Goal: Navigation & Orientation: Find specific page/section

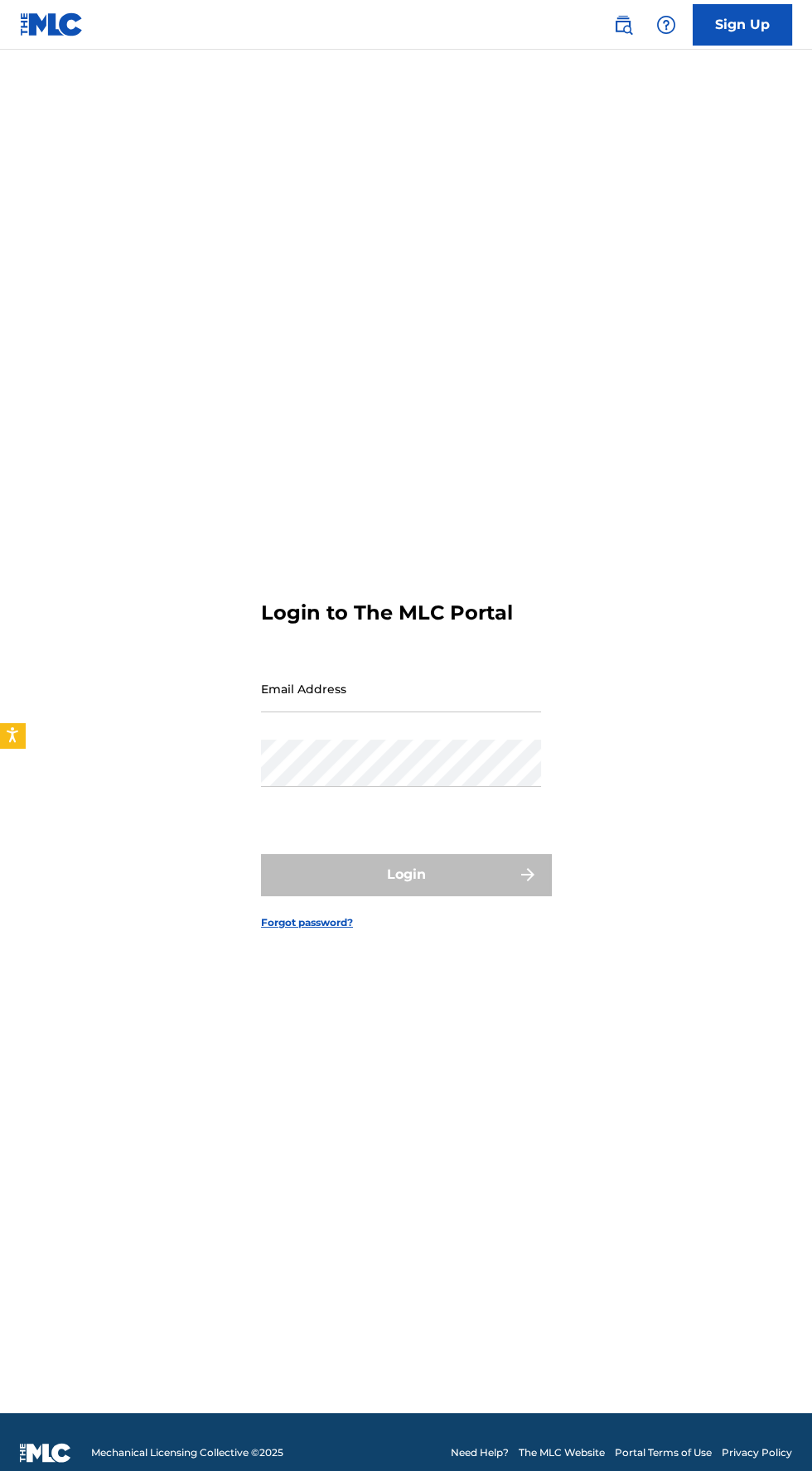
click at [477, 712] on input "Email Address" at bounding box center [401, 689] width 280 height 48
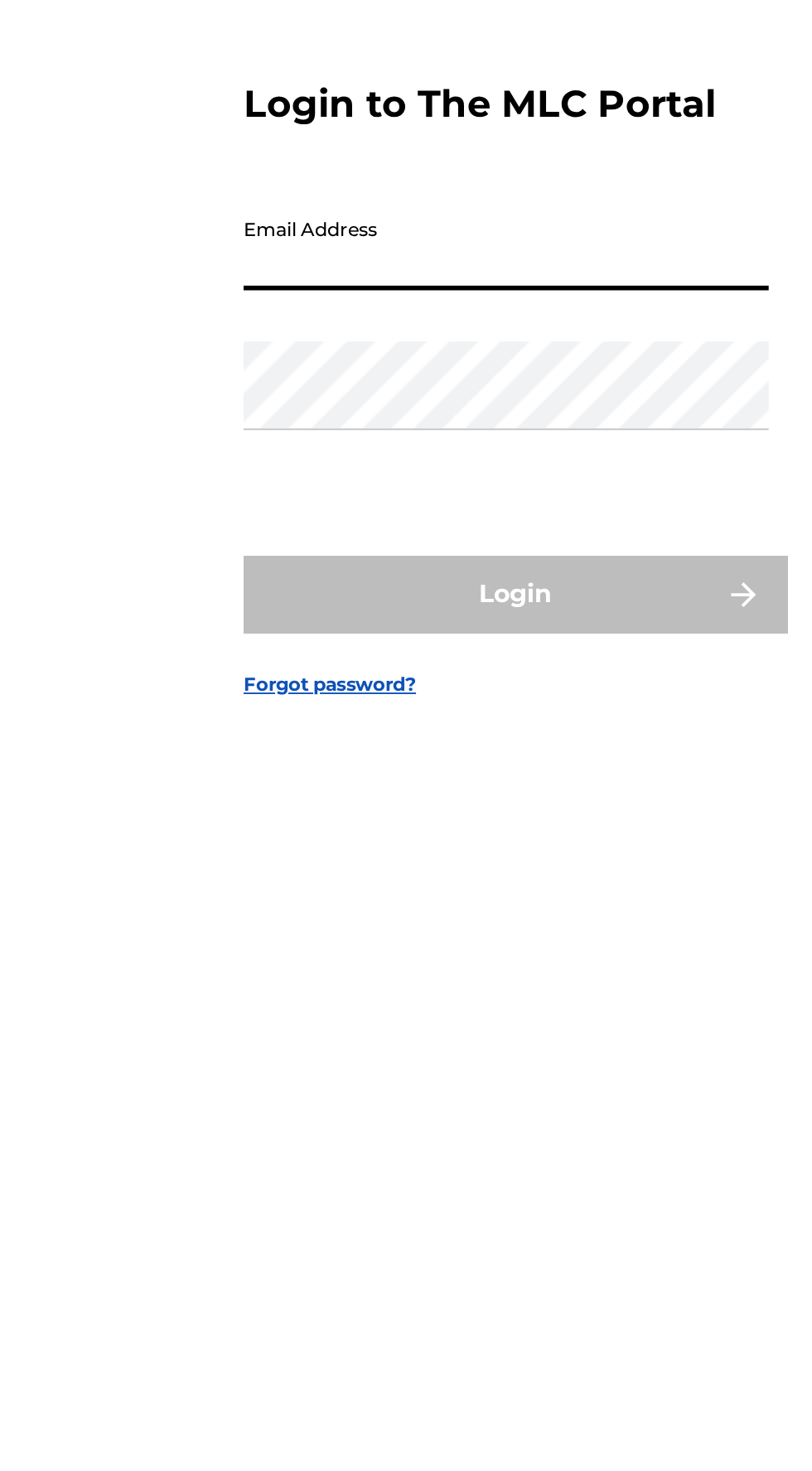
type input "[EMAIL_ADDRESS][DOMAIN_NAME]"
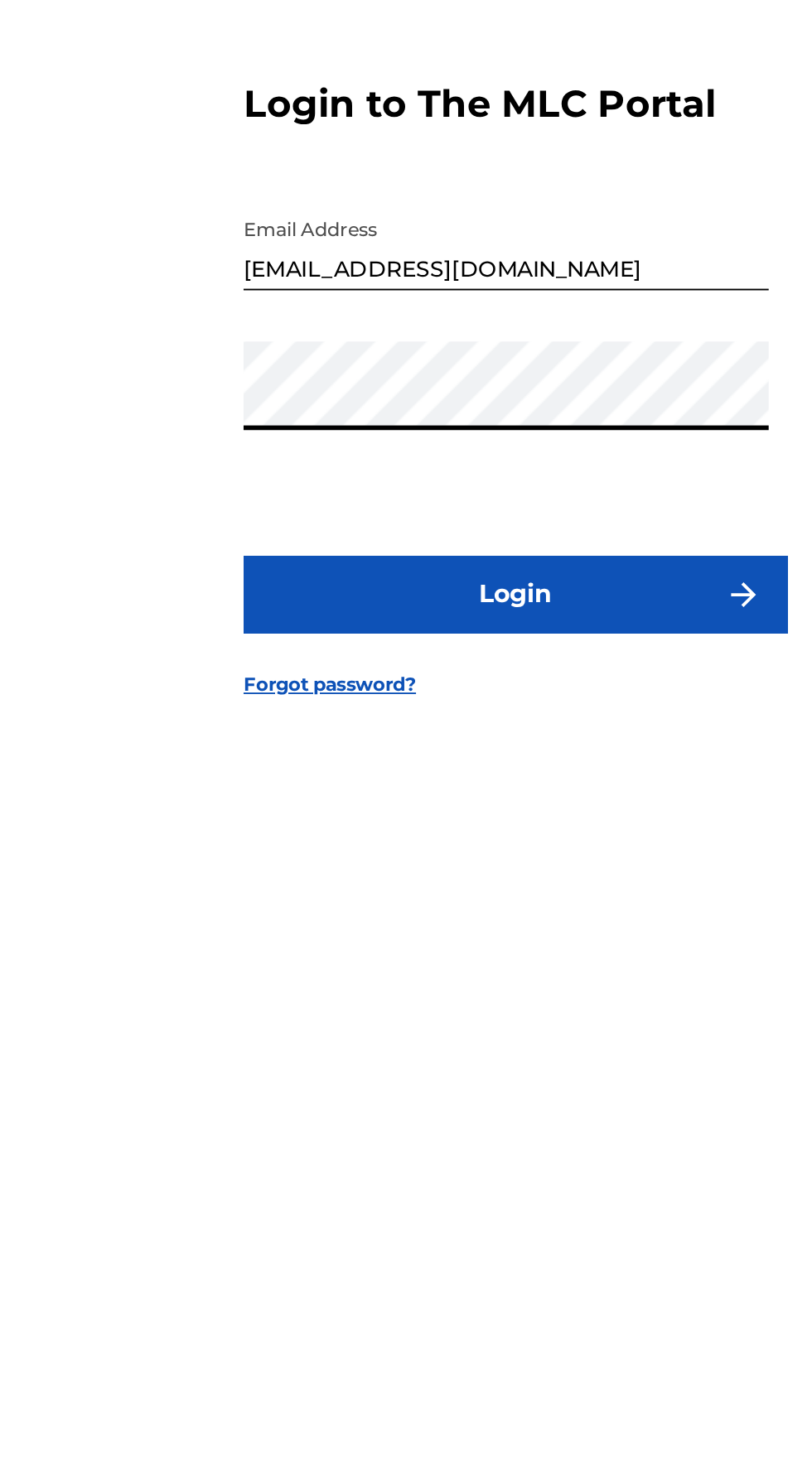
click at [463, 895] on button "Login" at bounding box center [406, 875] width 290 height 41
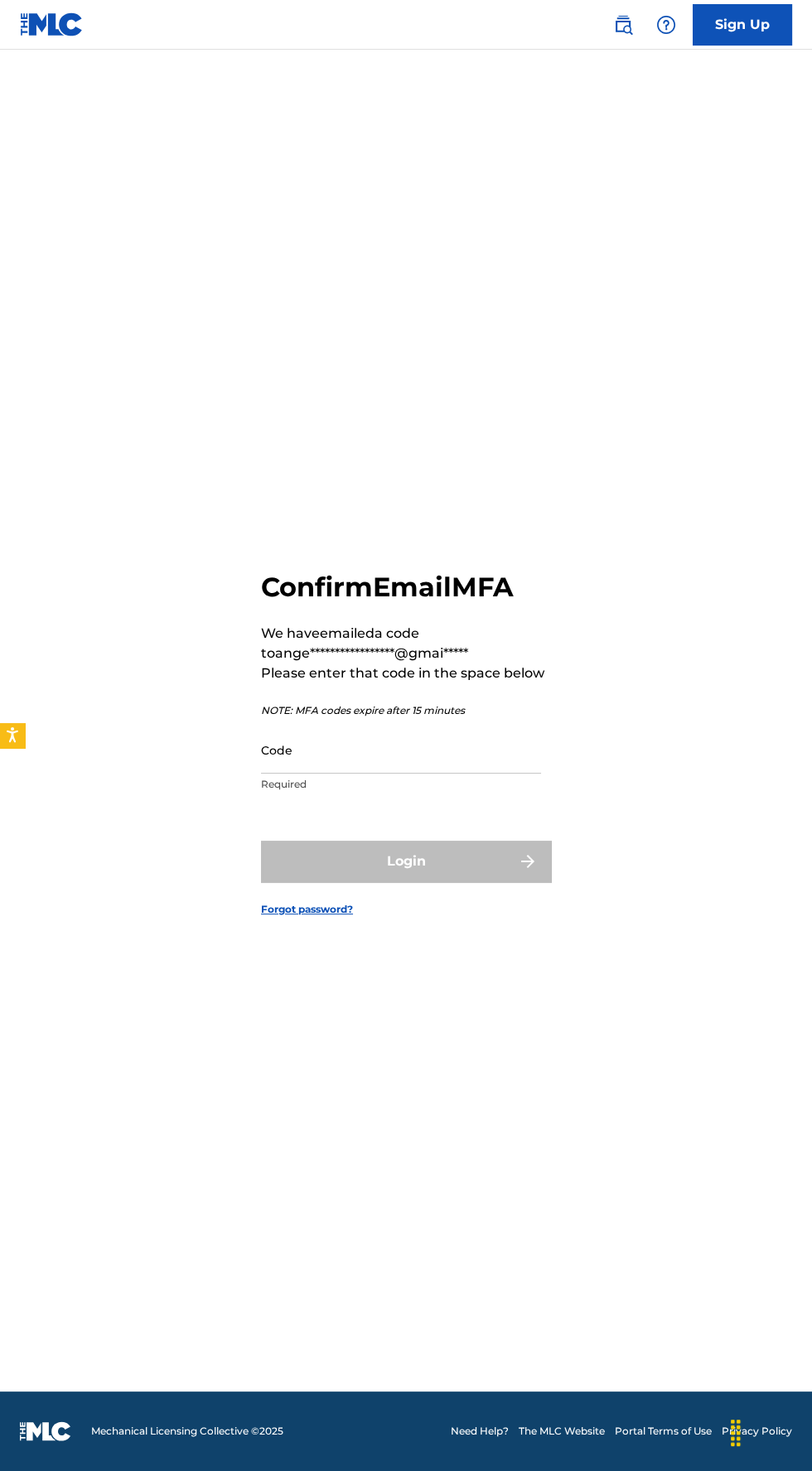
scroll to position [114, 0]
click at [393, 728] on input "Code" at bounding box center [401, 750] width 280 height 48
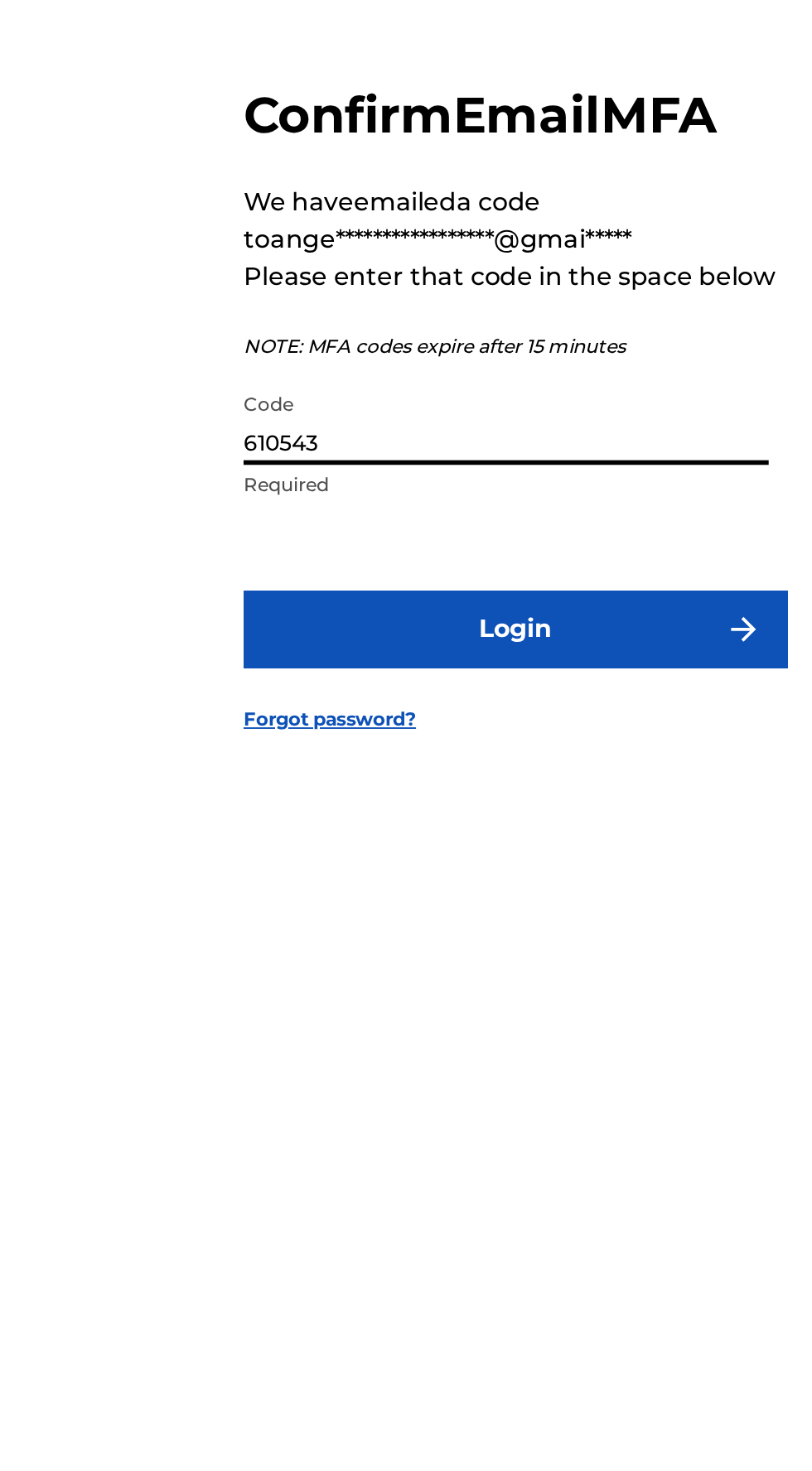
type input "610543"
click at [440, 841] on button "Login" at bounding box center [406, 862] width 290 height 41
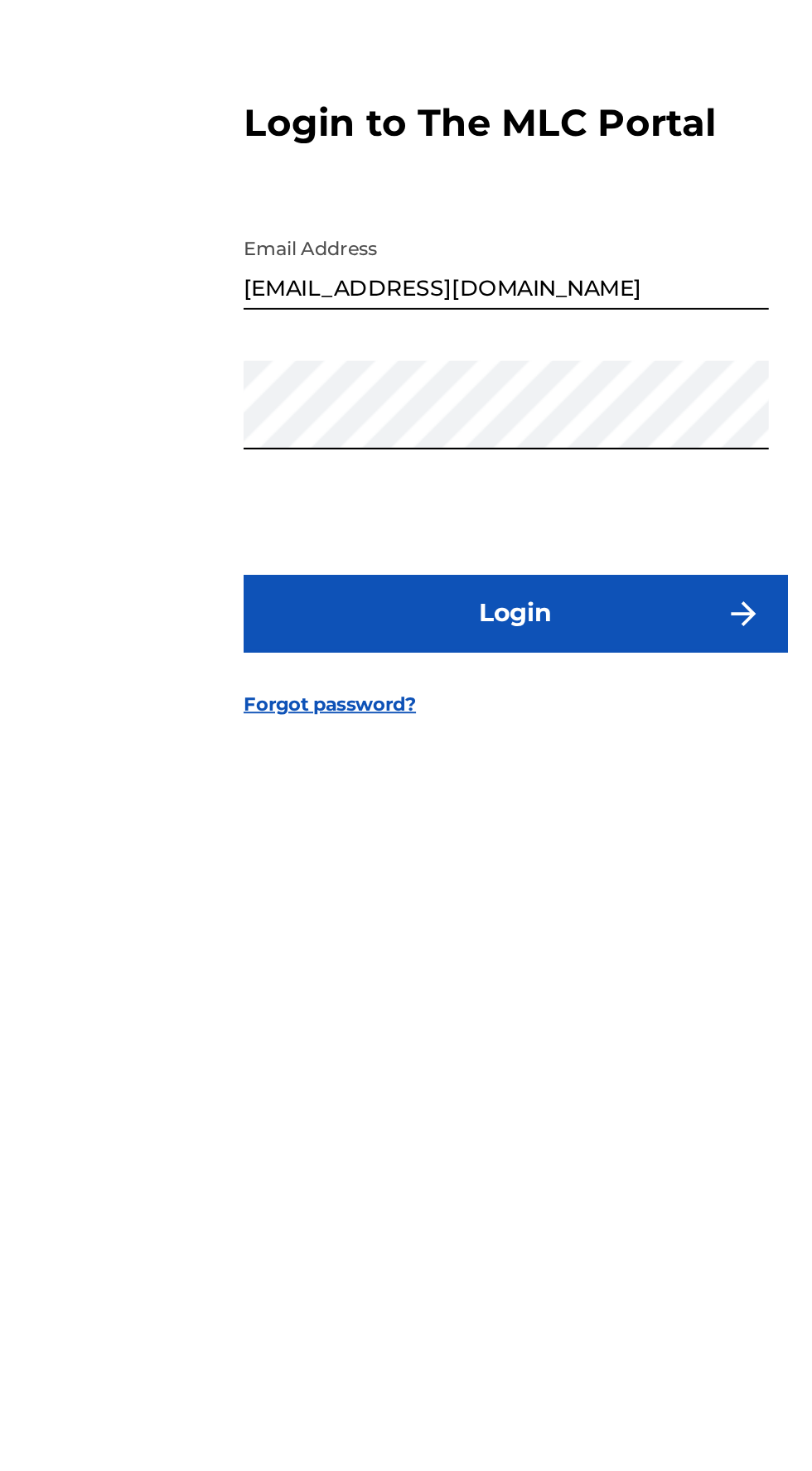
scroll to position [106, 0]
click at [526, 843] on img "submit" at bounding box center [527, 852] width 20 height 20
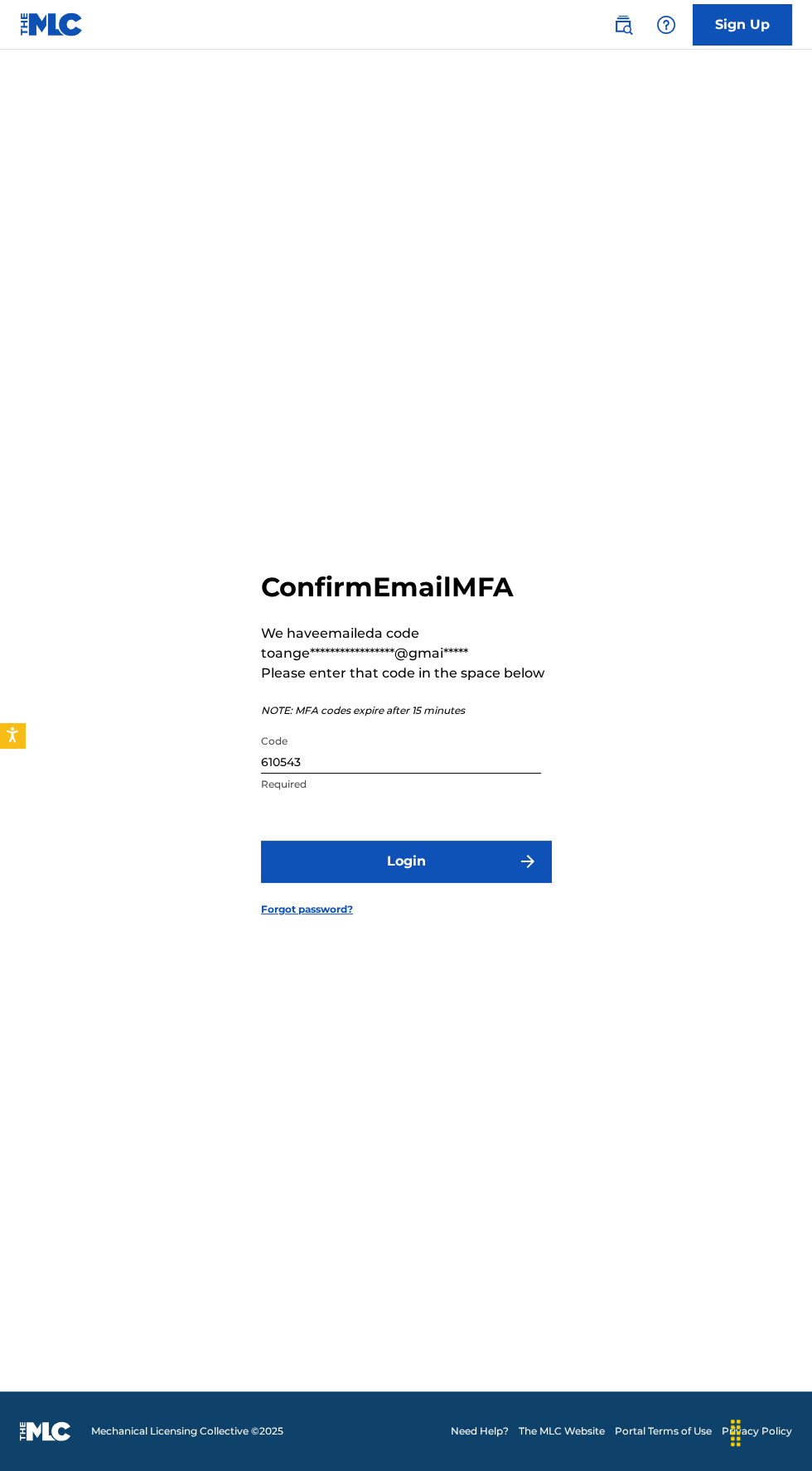
scroll to position [139, 0]
click at [491, 841] on button "Login" at bounding box center [406, 862] width 290 height 41
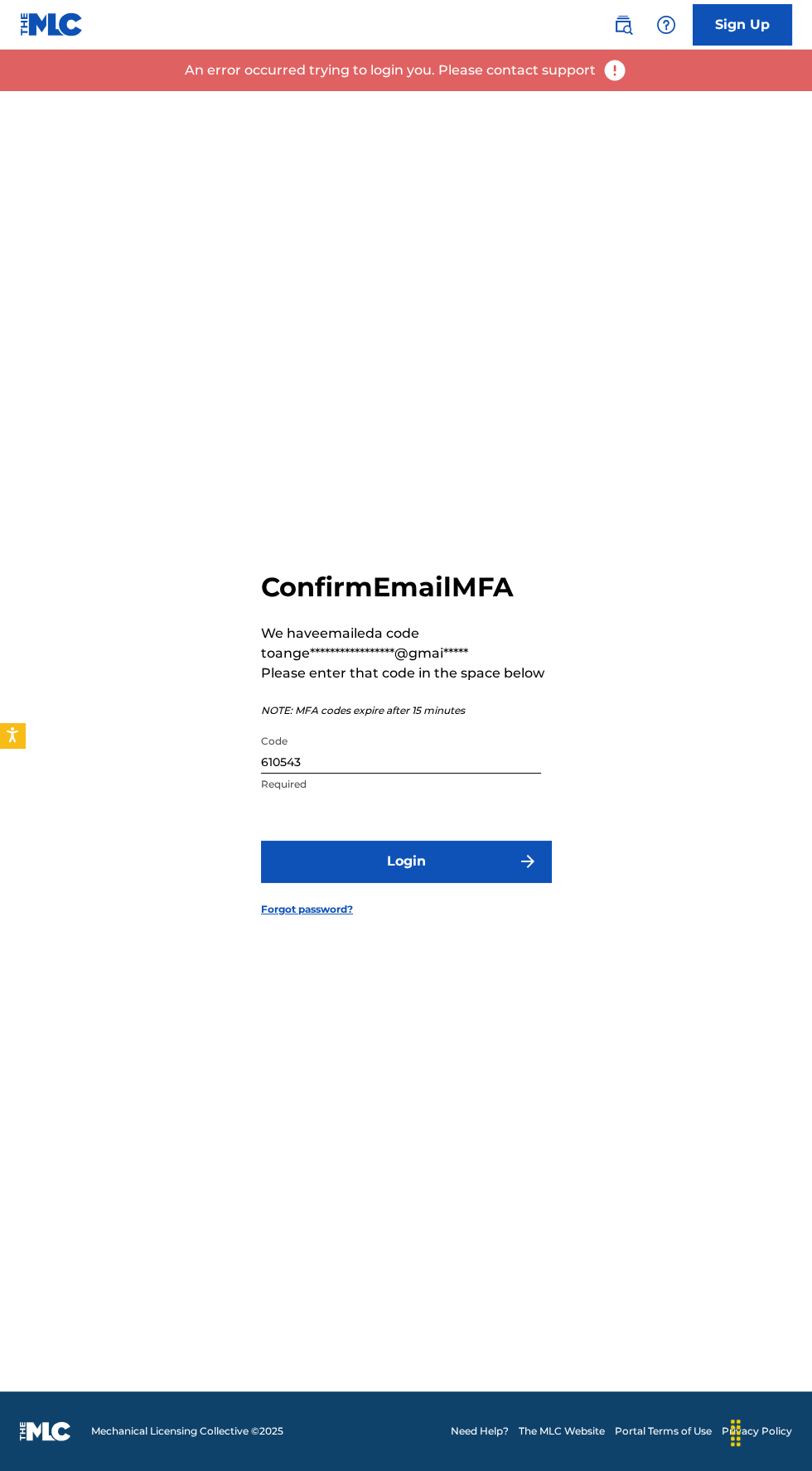
scroll to position [131, 0]
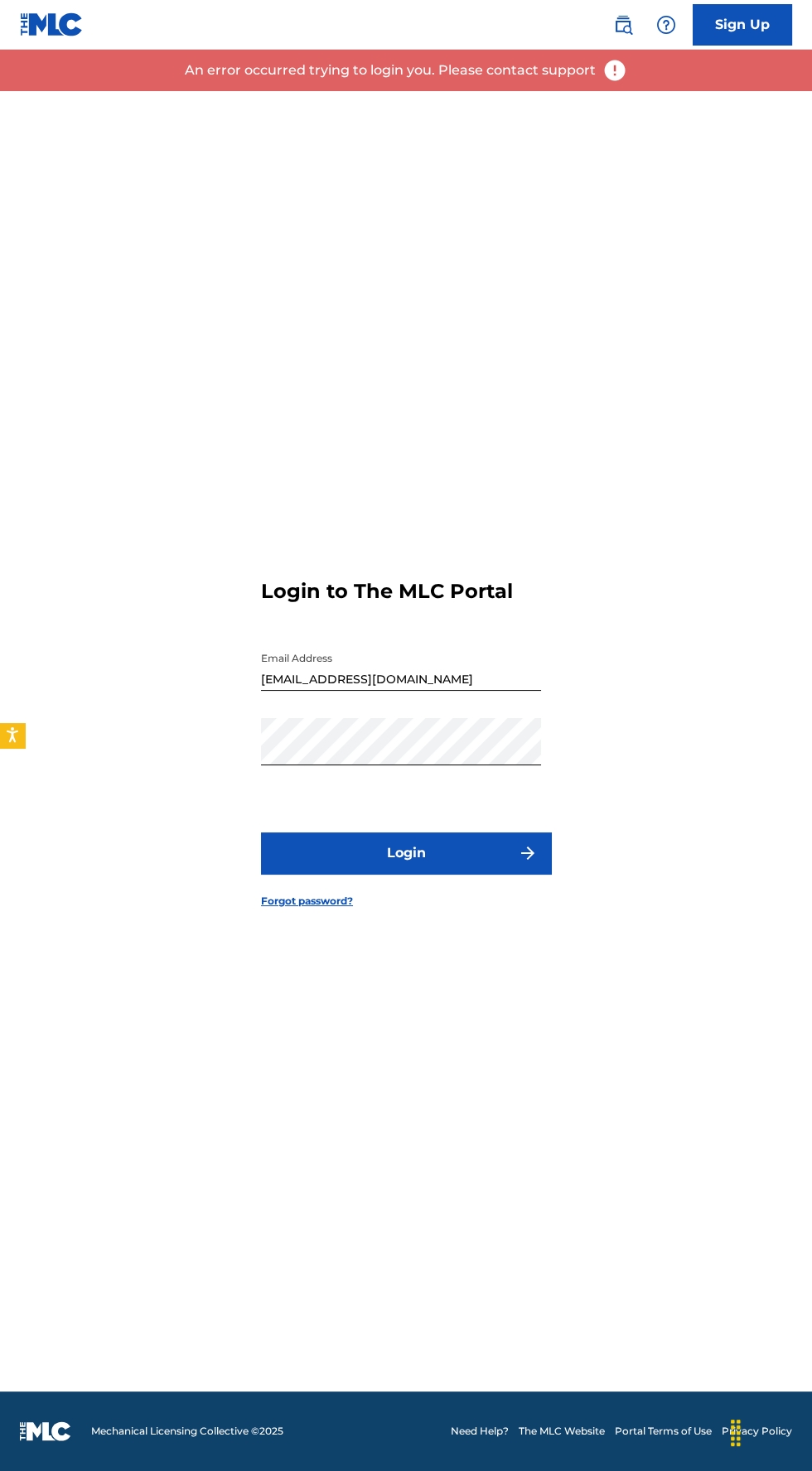
click at [470, 833] on button "Login" at bounding box center [406, 853] width 290 height 41
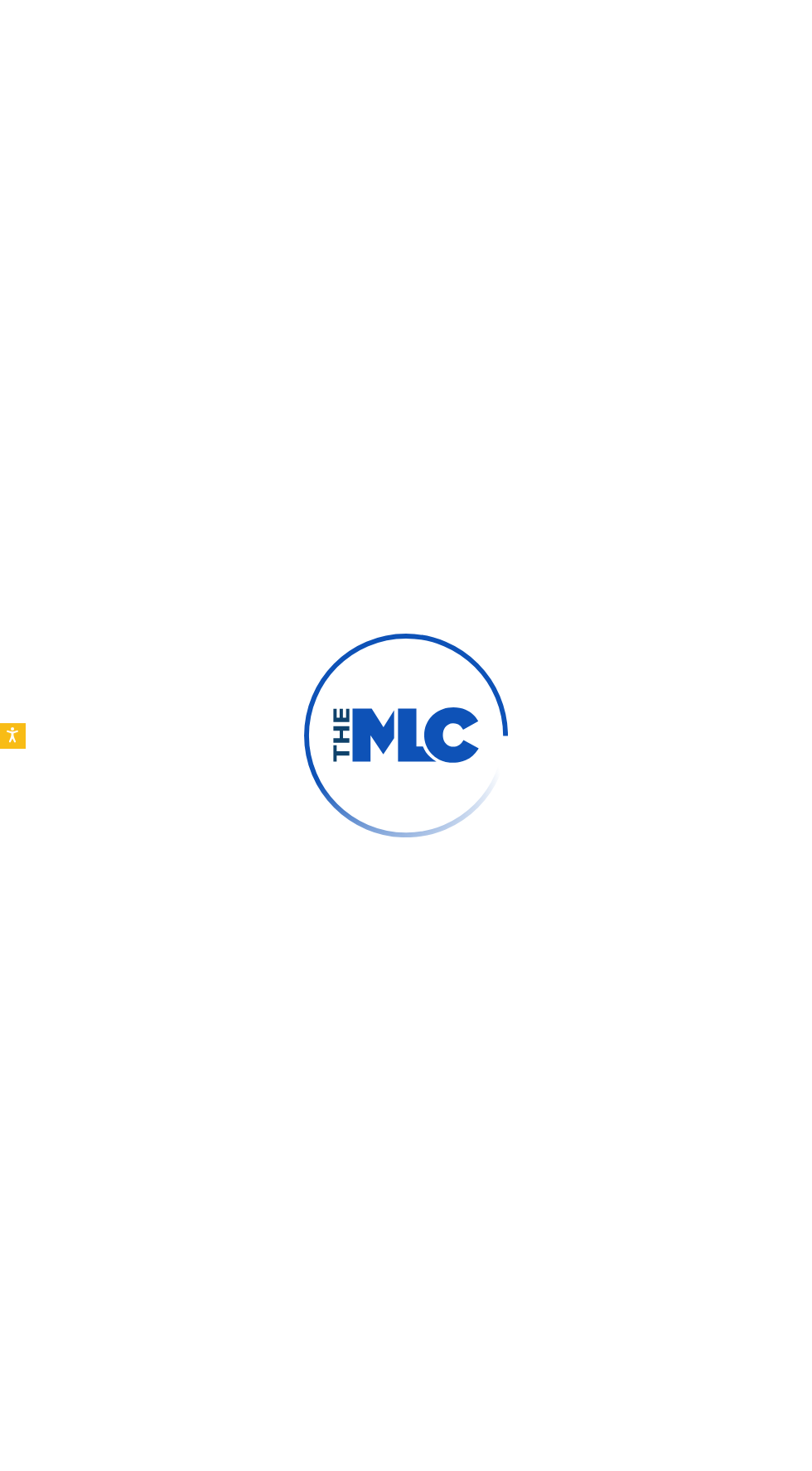
scroll to position [139, 0]
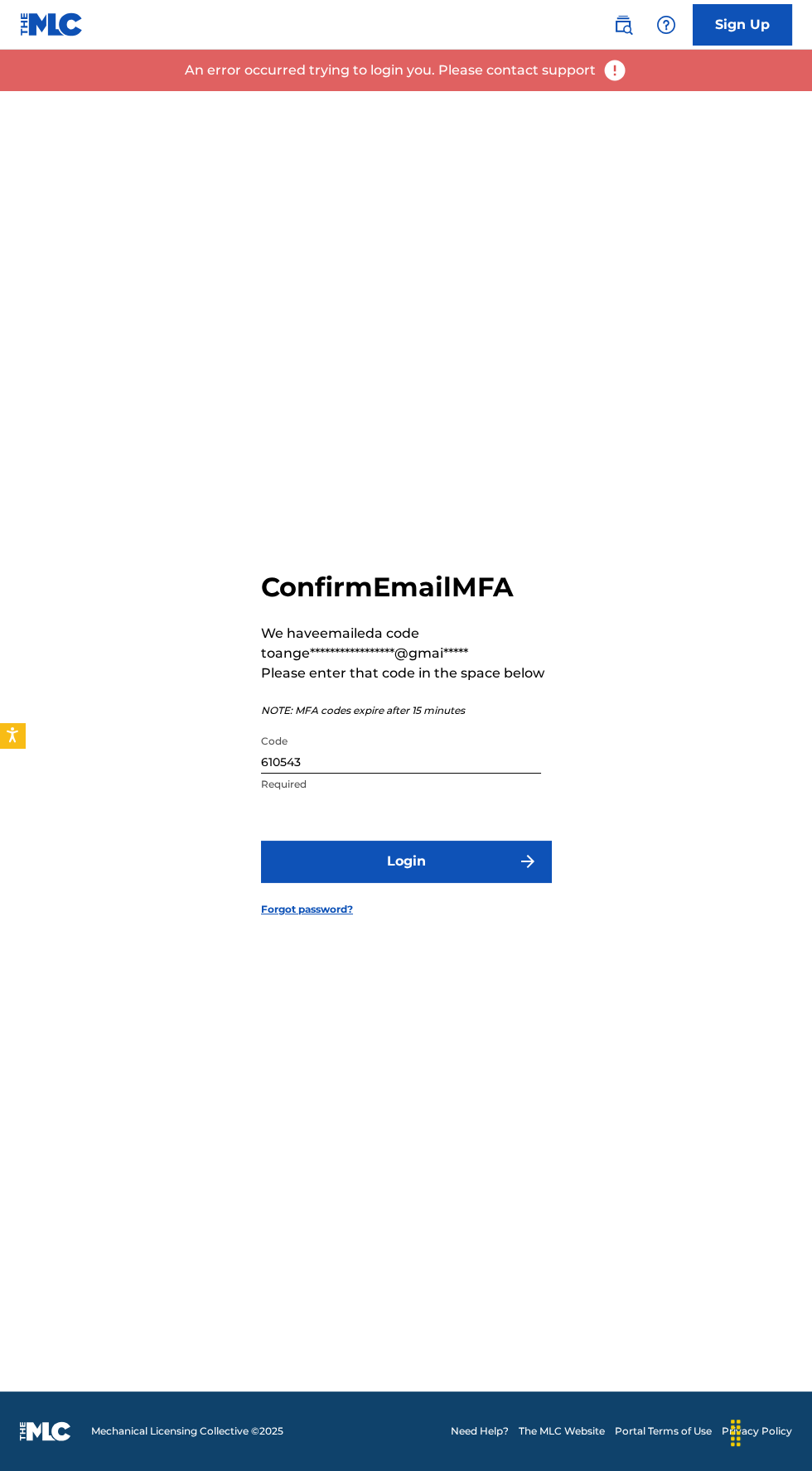
click at [412, 726] on input "610543" at bounding box center [401, 750] width 280 height 48
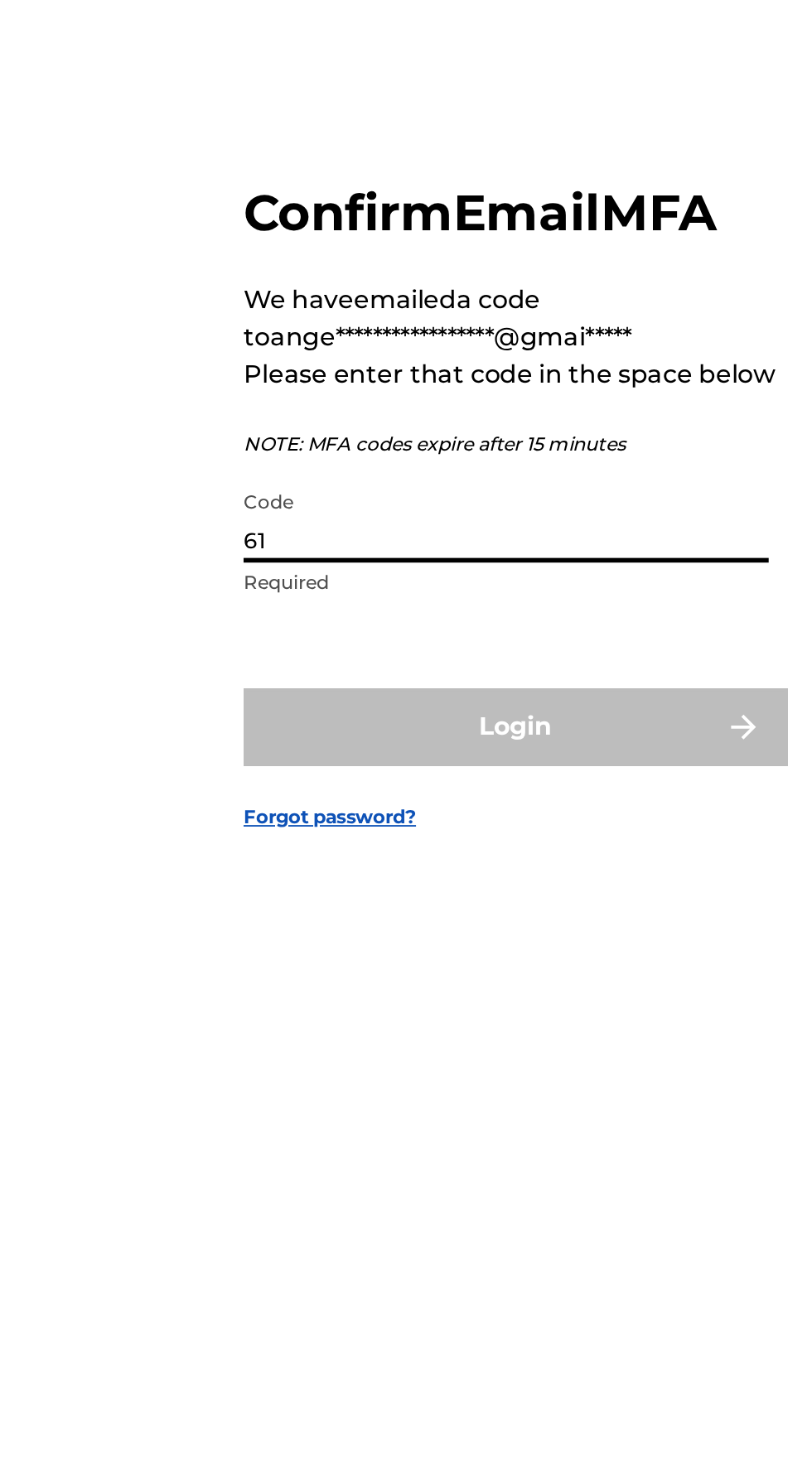
type input "6"
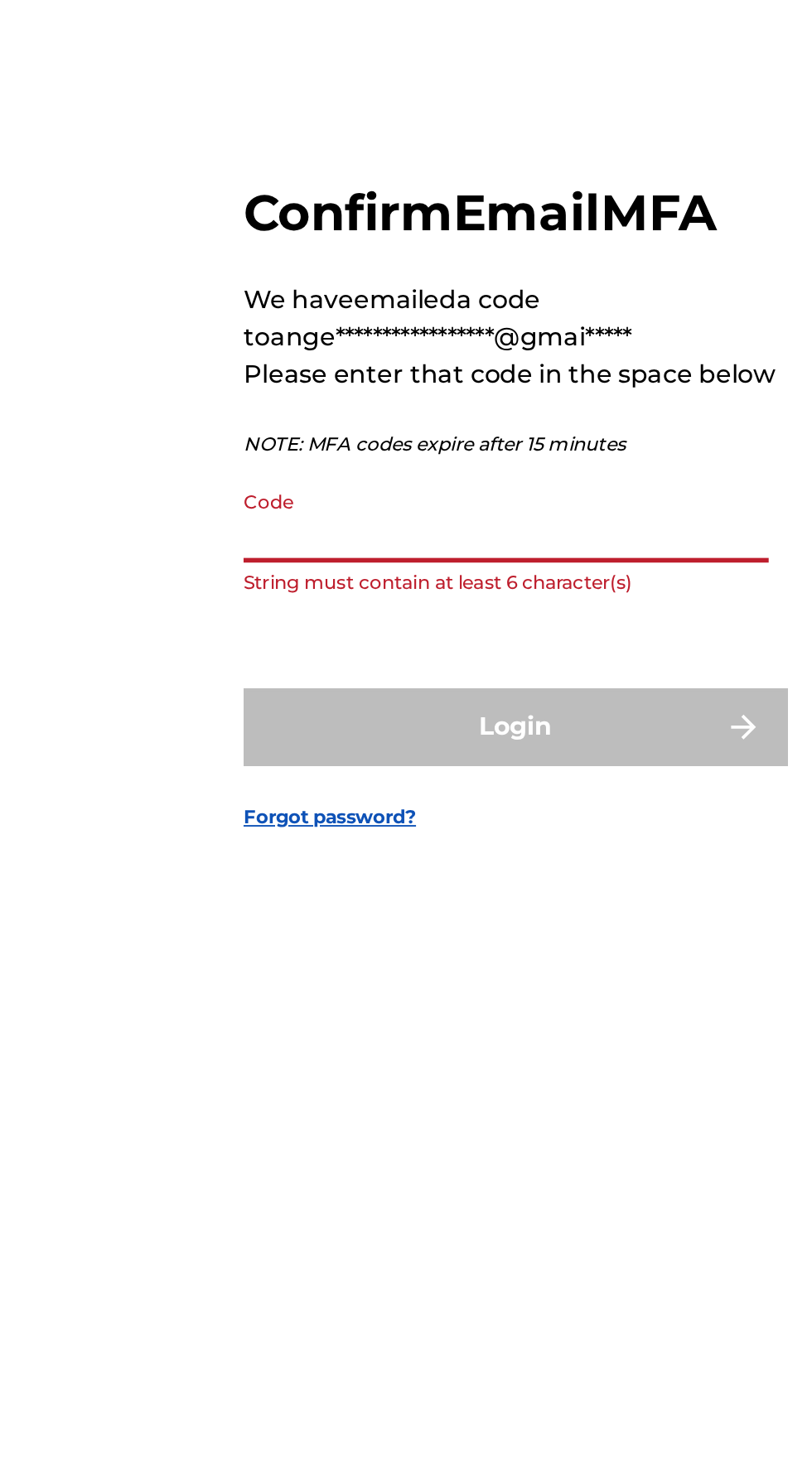
click at [361, 726] on input "Code" at bounding box center [401, 750] width 280 height 48
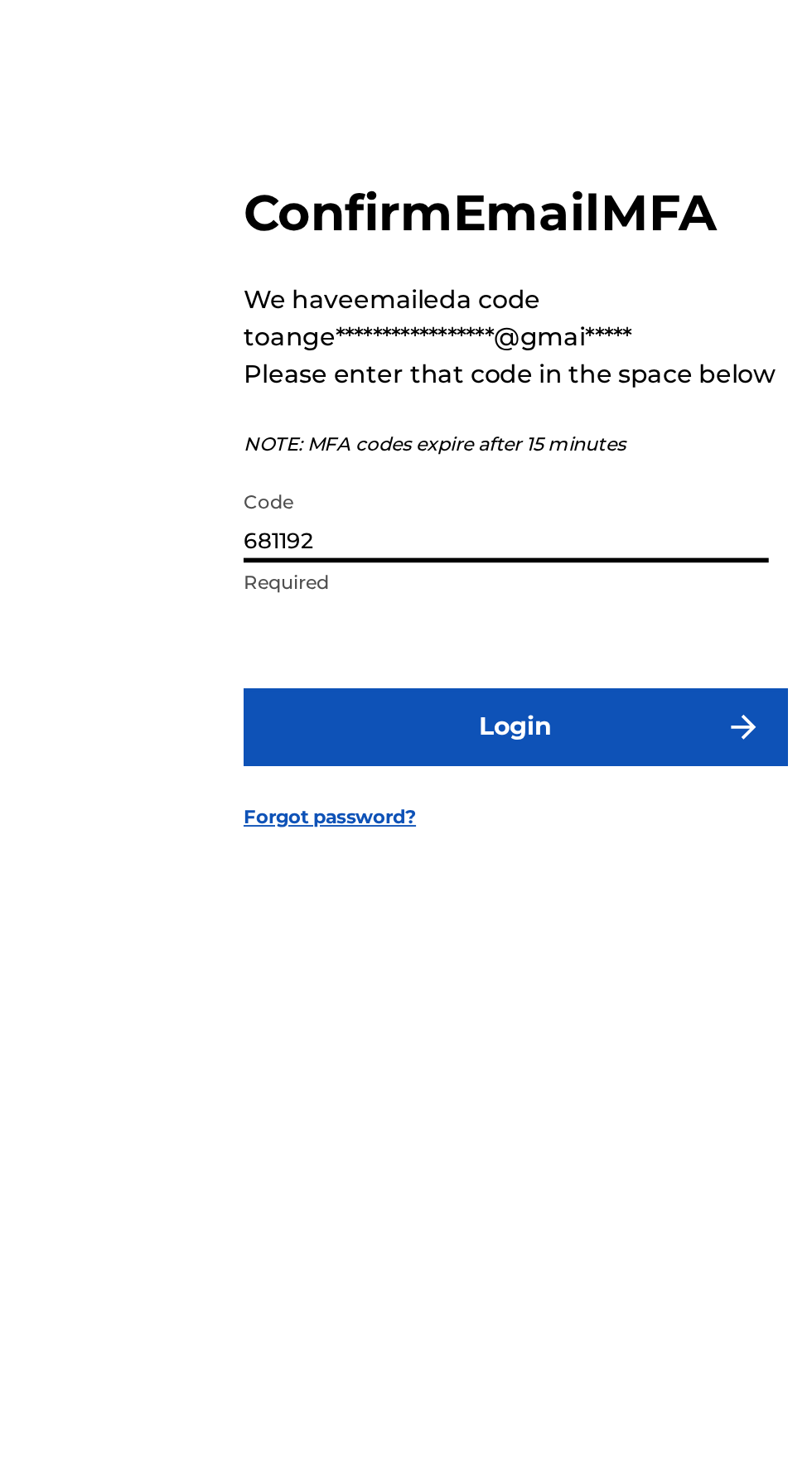
type input "681192"
click at [463, 841] on button "Login" at bounding box center [406, 862] width 290 height 41
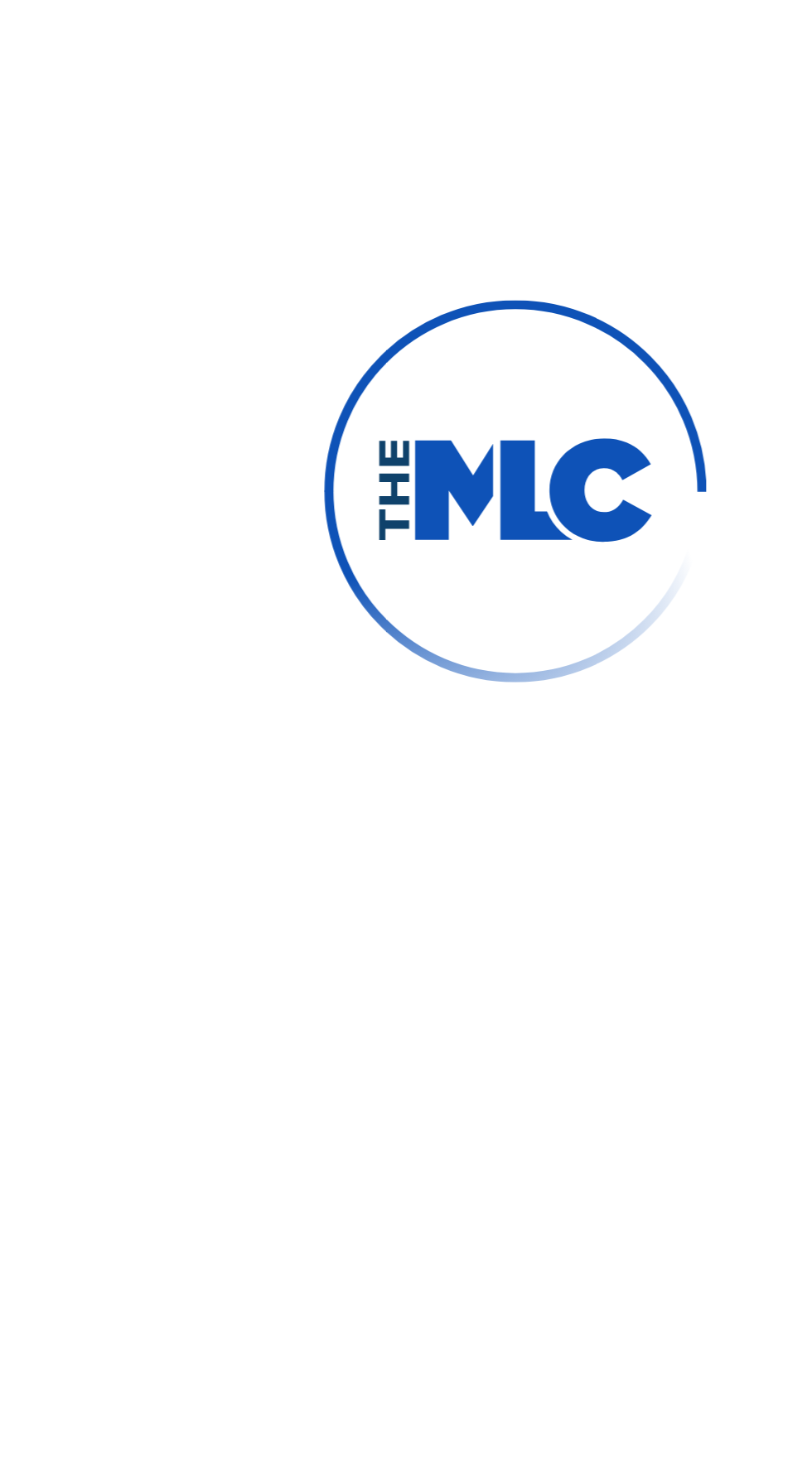
scroll to position [131, 0]
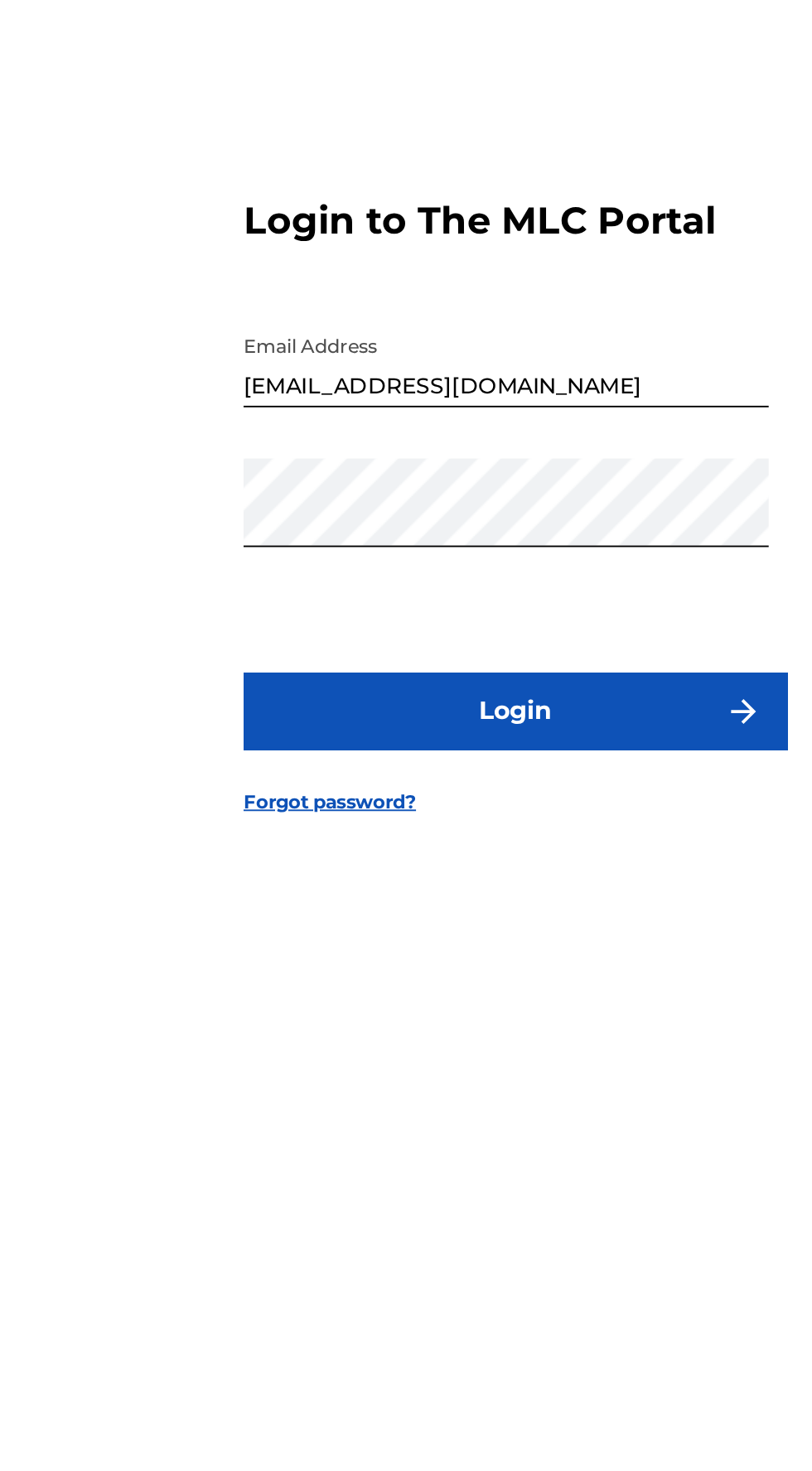
click at [517, 833] on button "Login" at bounding box center [406, 853] width 290 height 41
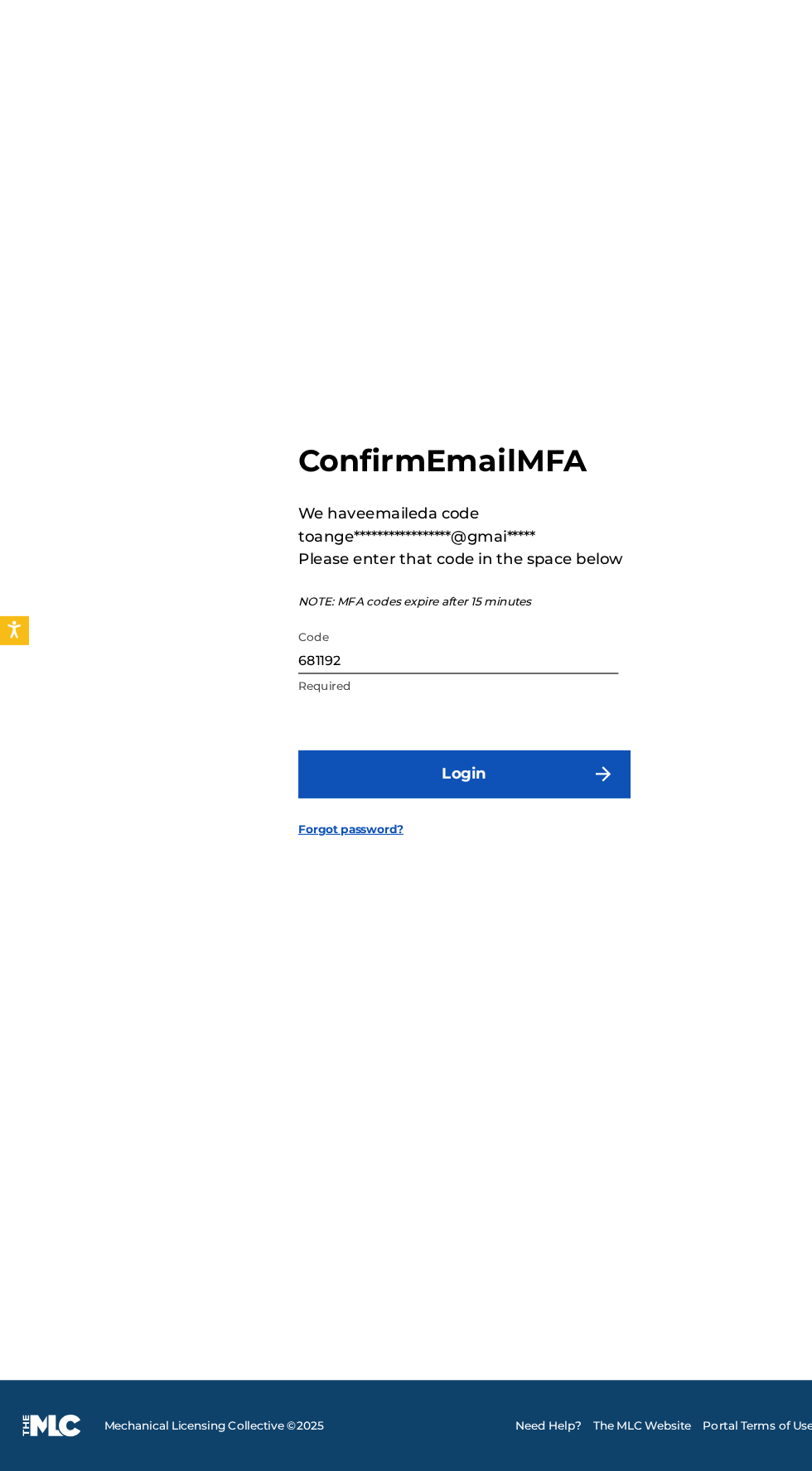
scroll to position [138, 0]
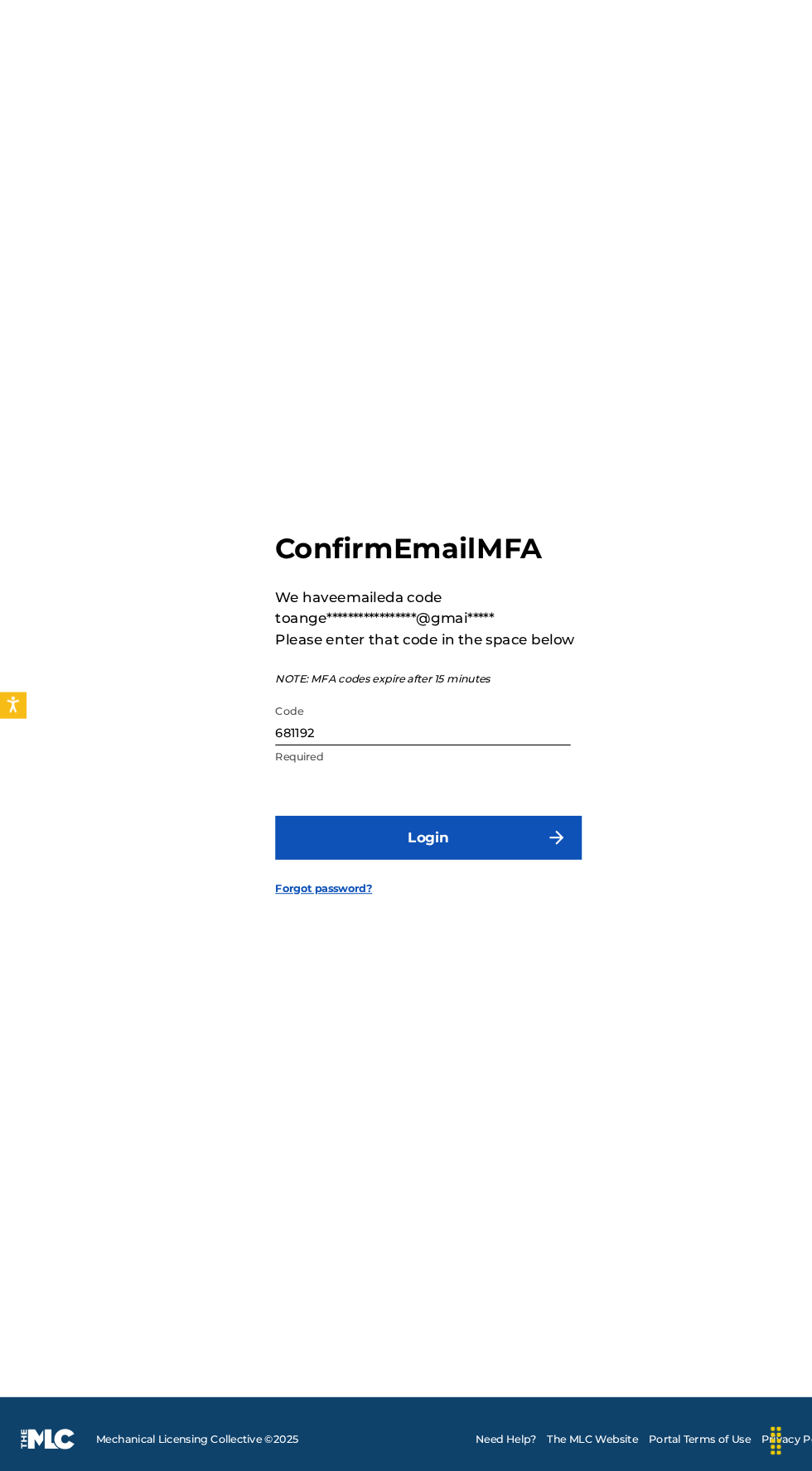
click at [398, 726] on input "681192" at bounding box center [401, 750] width 280 height 48
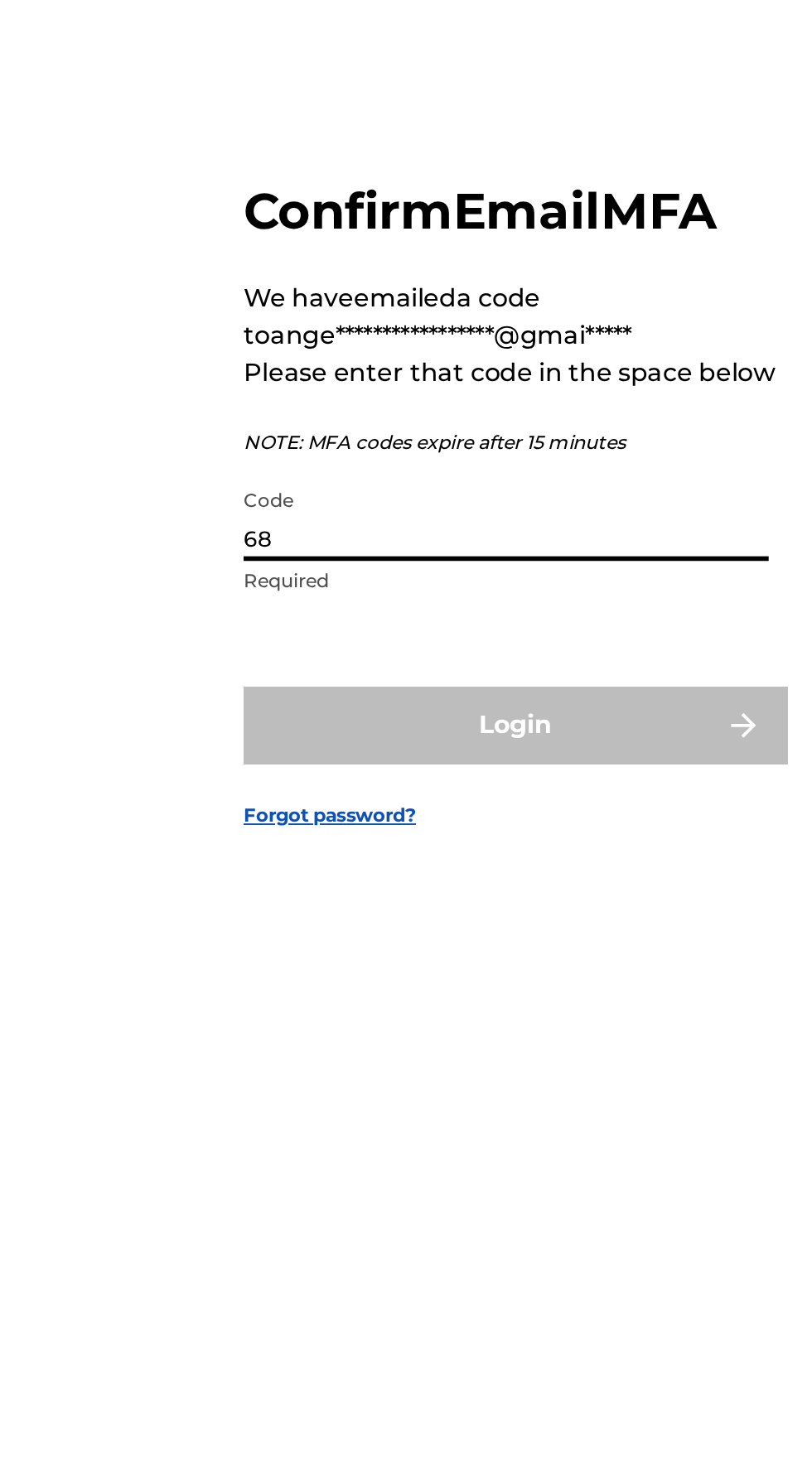
type input "6"
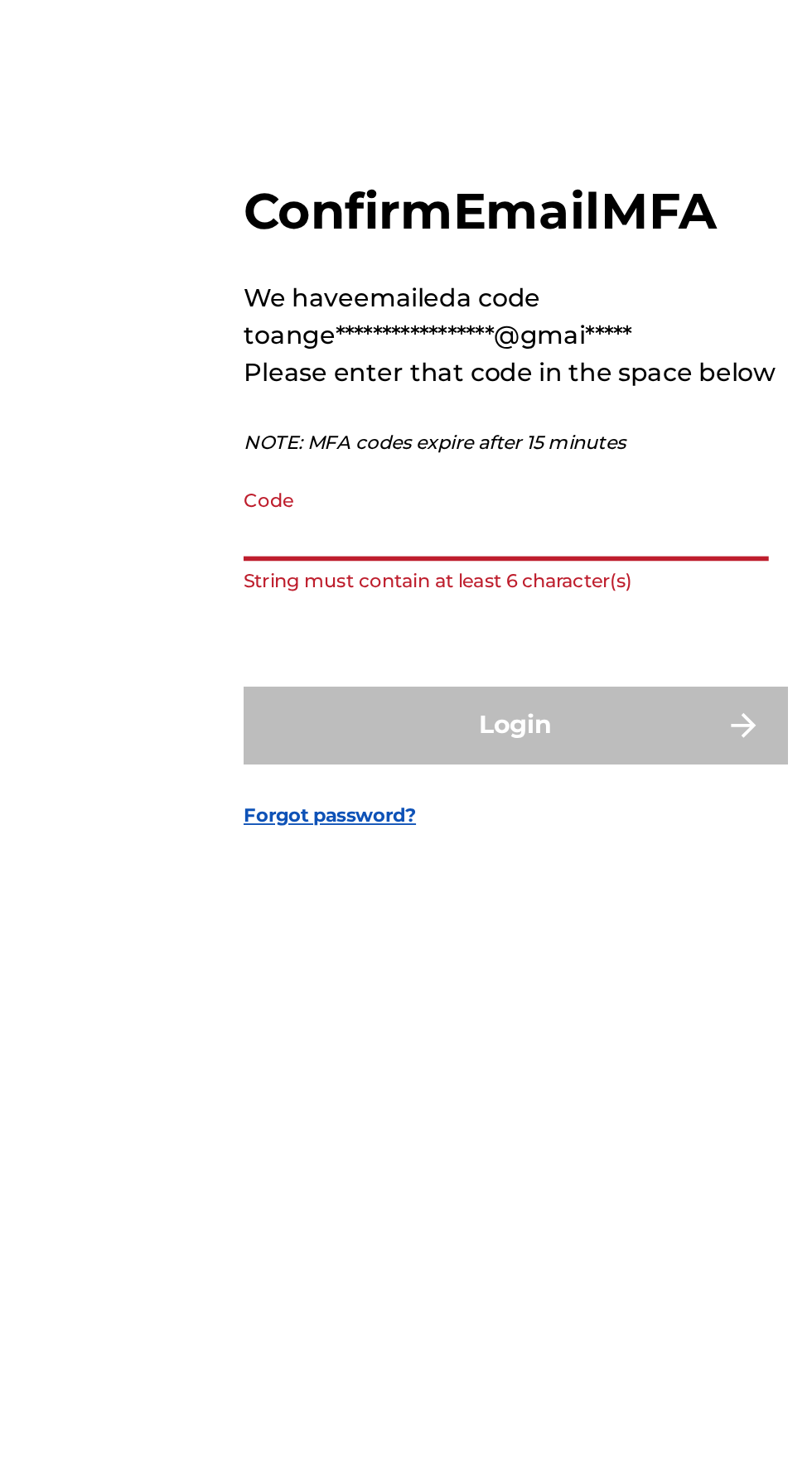
click at [390, 726] on input "Code" at bounding box center [401, 750] width 280 height 48
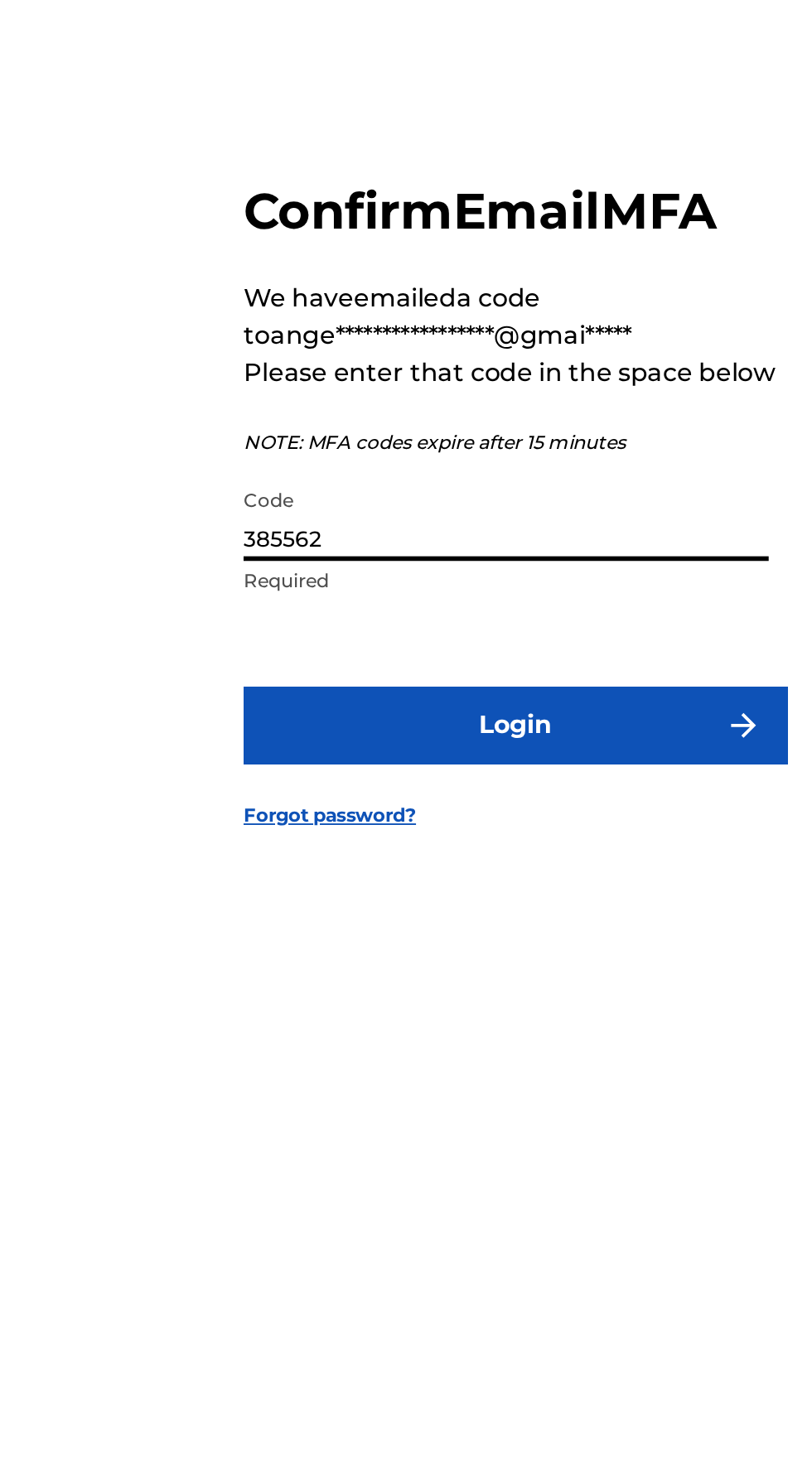
type input "385562"
click at [461, 841] on button "Login" at bounding box center [406, 862] width 290 height 41
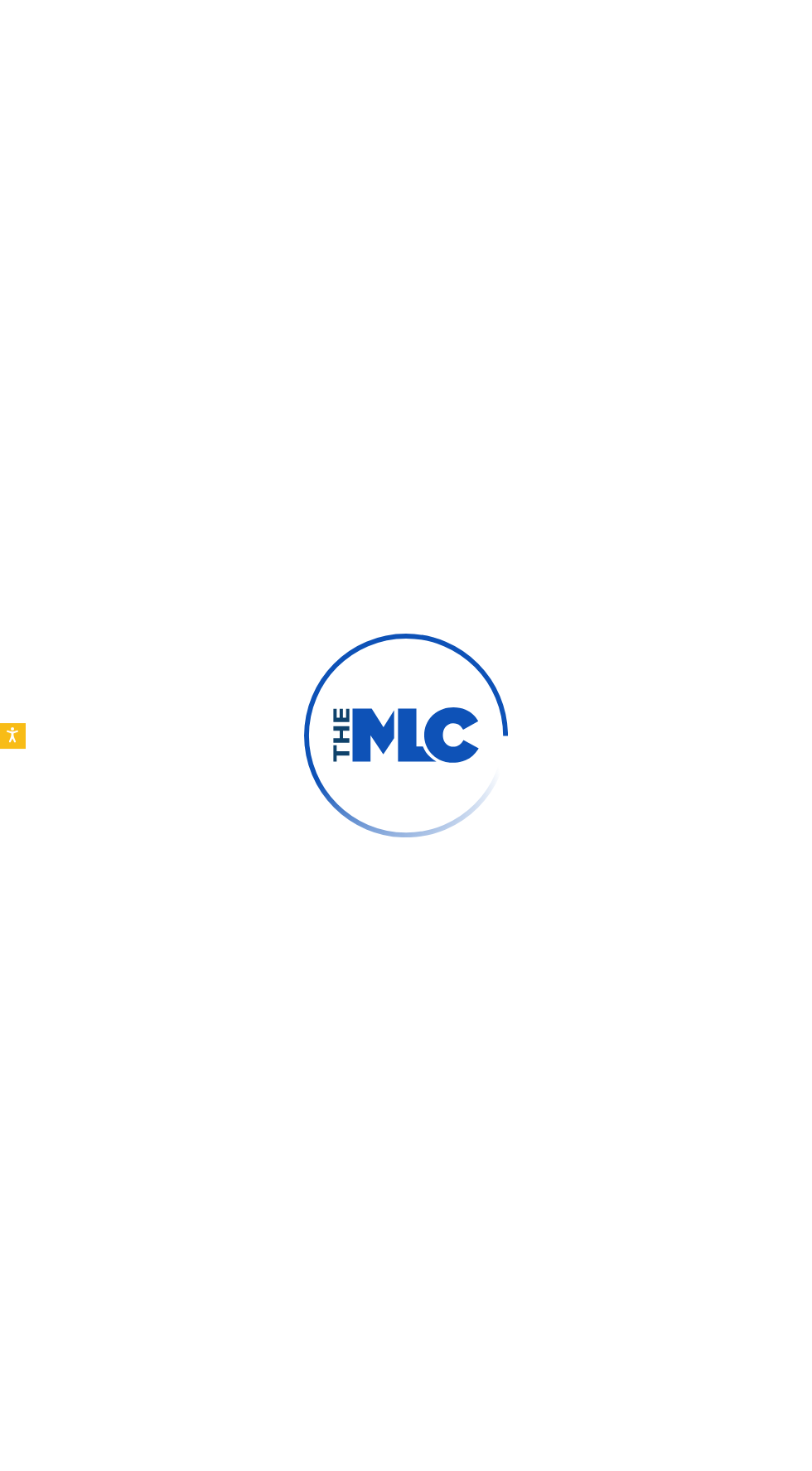
scroll to position [126, 0]
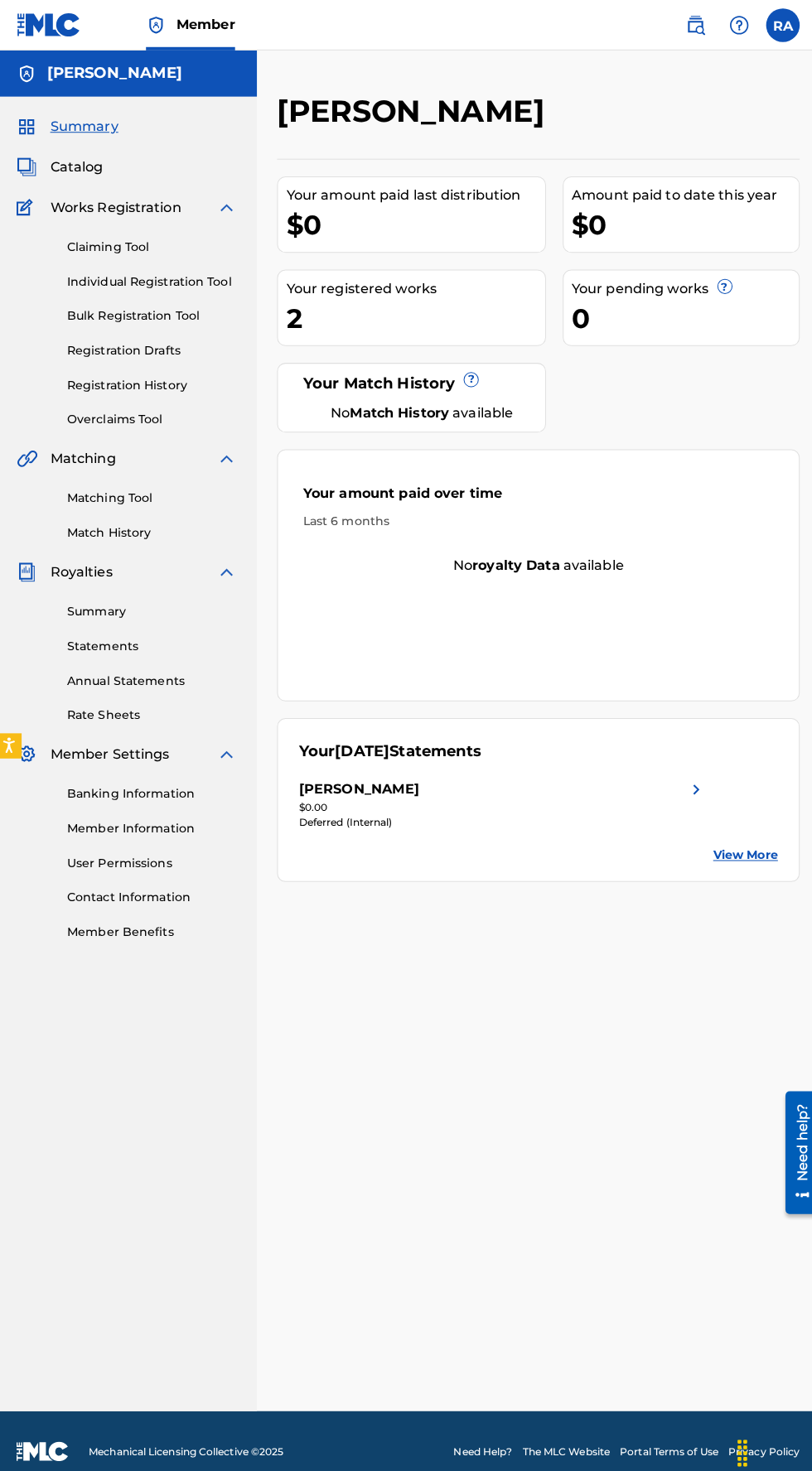
click at [484, 295] on div "Your registered works" at bounding box center [413, 284] width 255 height 20
click at [363, 295] on div "Your registered works" at bounding box center [413, 284] width 255 height 20
click at [64, 164] on span "Catalog" at bounding box center [79, 164] width 52 height 20
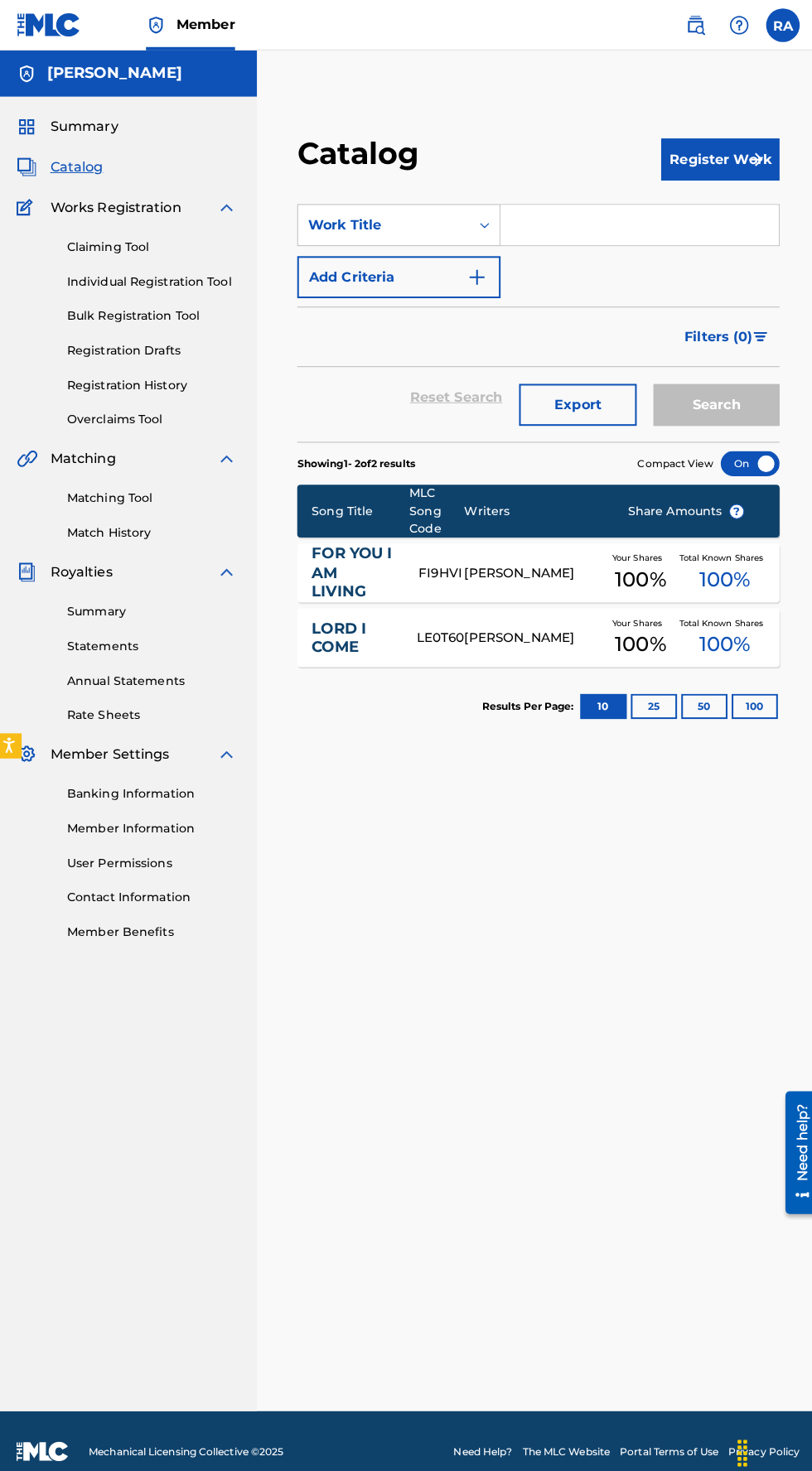
click at [93, 413] on link "Overclaims Tool" at bounding box center [152, 413] width 167 height 18
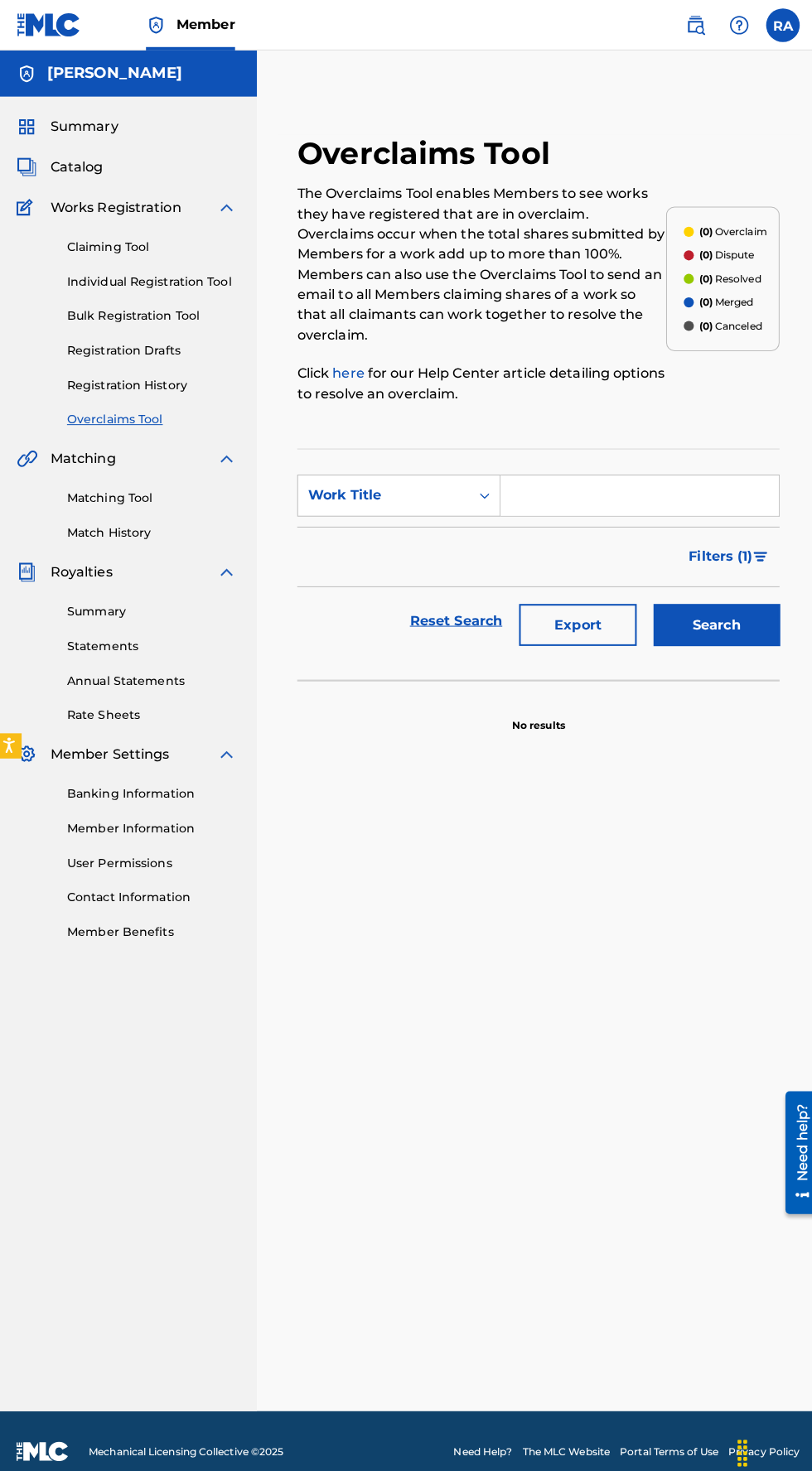
click at [88, 278] on link "Individual Registration Tool" at bounding box center [152, 278] width 167 height 18
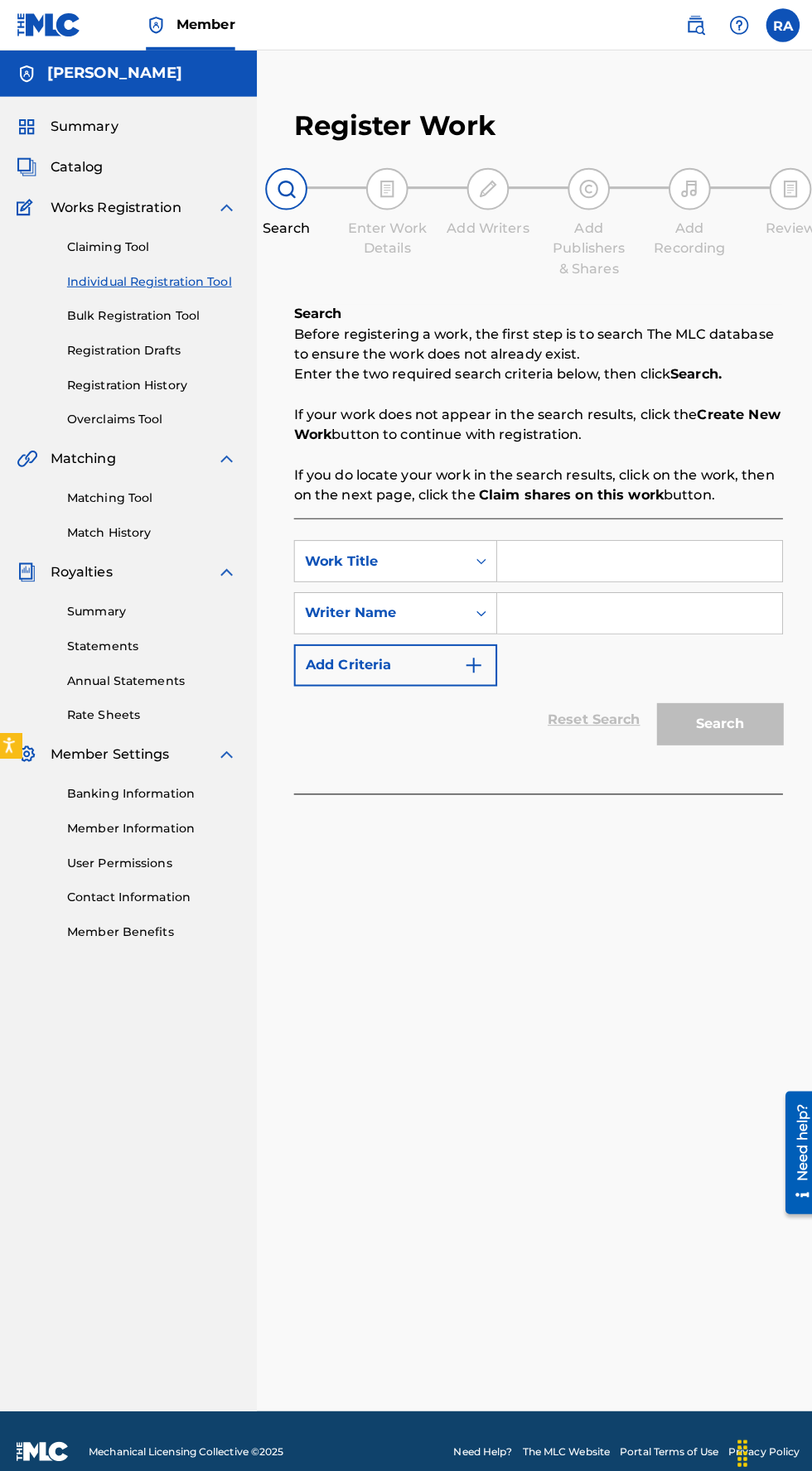
click at [76, 311] on link "Bulk Registration Tool" at bounding box center [152, 311] width 167 height 18
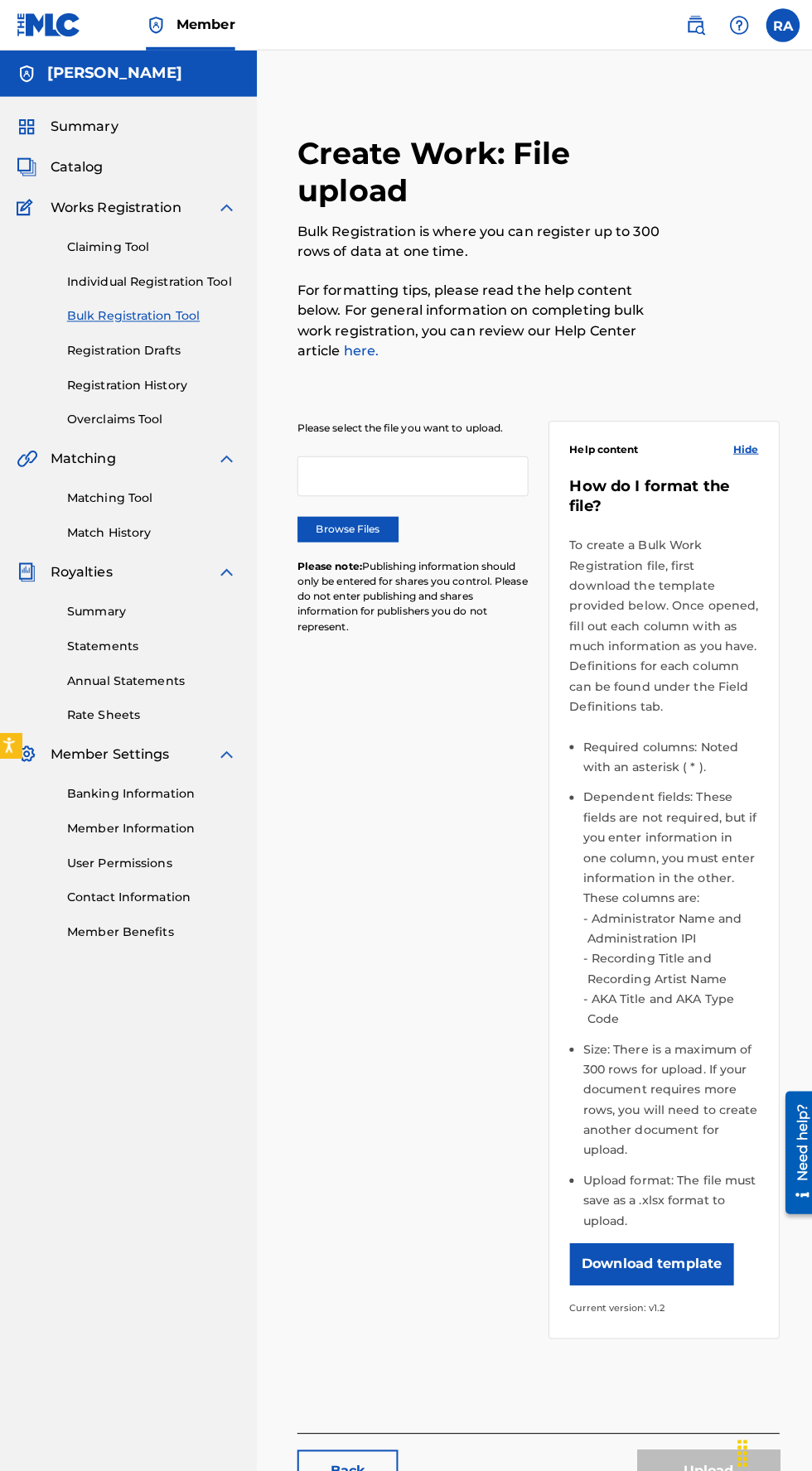
click at [70, 116] on span "Summary" at bounding box center [87, 124] width 67 height 20
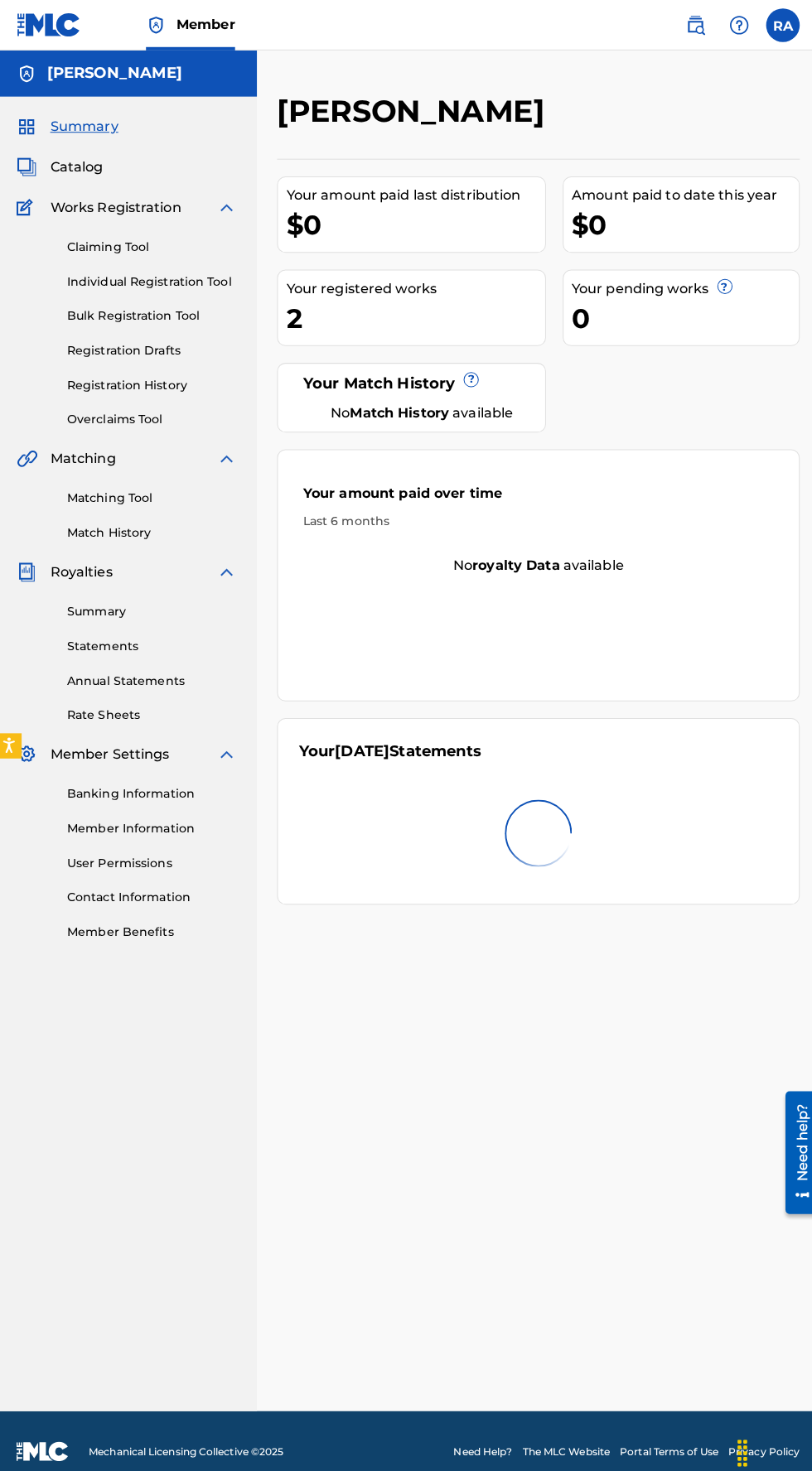
click at [491, 303] on div "Your registered works 2" at bounding box center [409, 304] width 265 height 76
click at [417, 332] on div "2" at bounding box center [413, 314] width 255 height 37
click at [482, 295] on div "Your registered works" at bounding box center [413, 284] width 255 height 20
click at [314, 332] on div "2" at bounding box center [413, 314] width 255 height 37
click at [84, 791] on link "Banking Information" at bounding box center [152, 783] width 167 height 18
